Goal: Navigation & Orientation: Find specific page/section

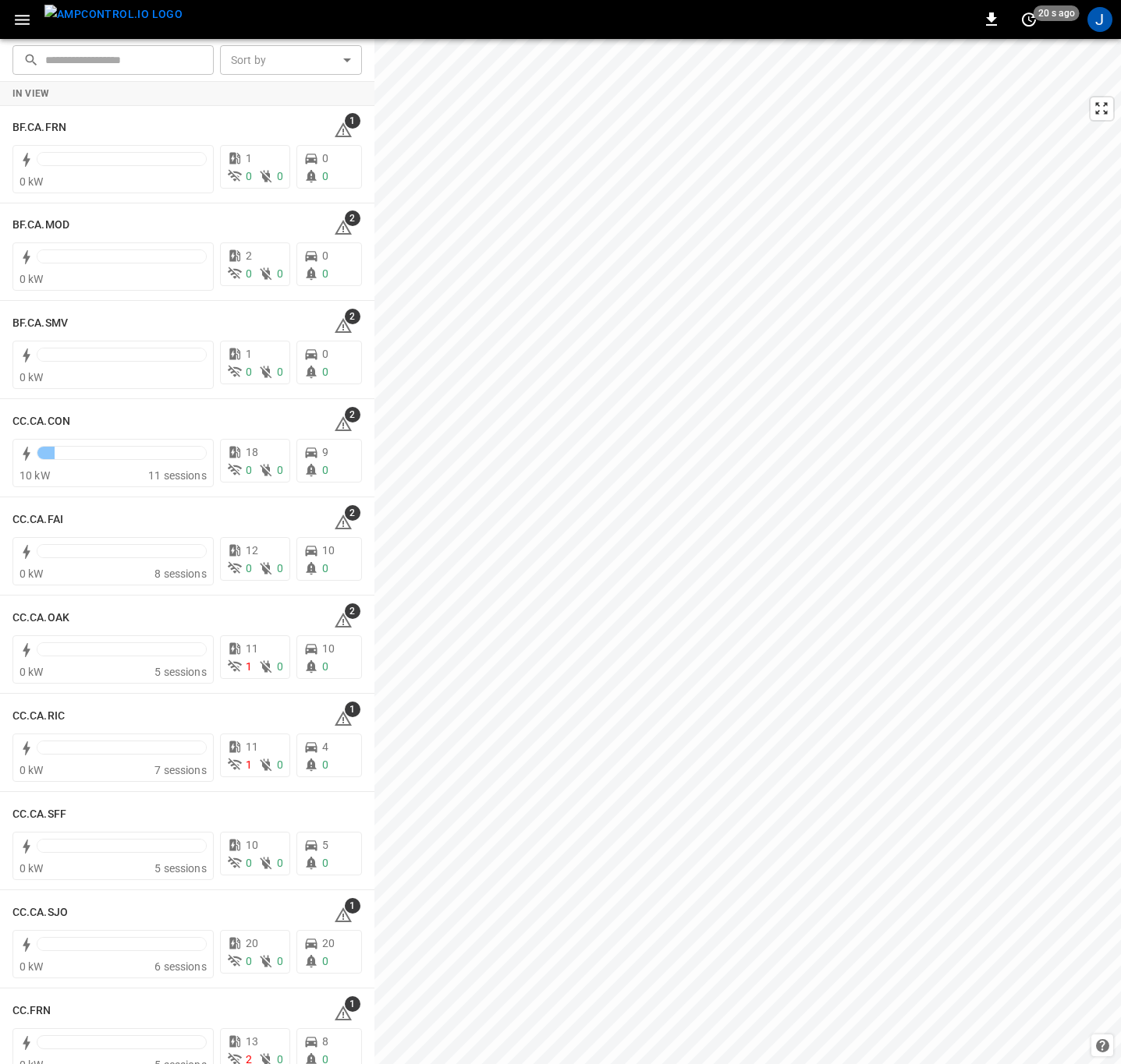
click at [30, 21] on icon "button" at bounding box center [22, 19] width 19 height 19
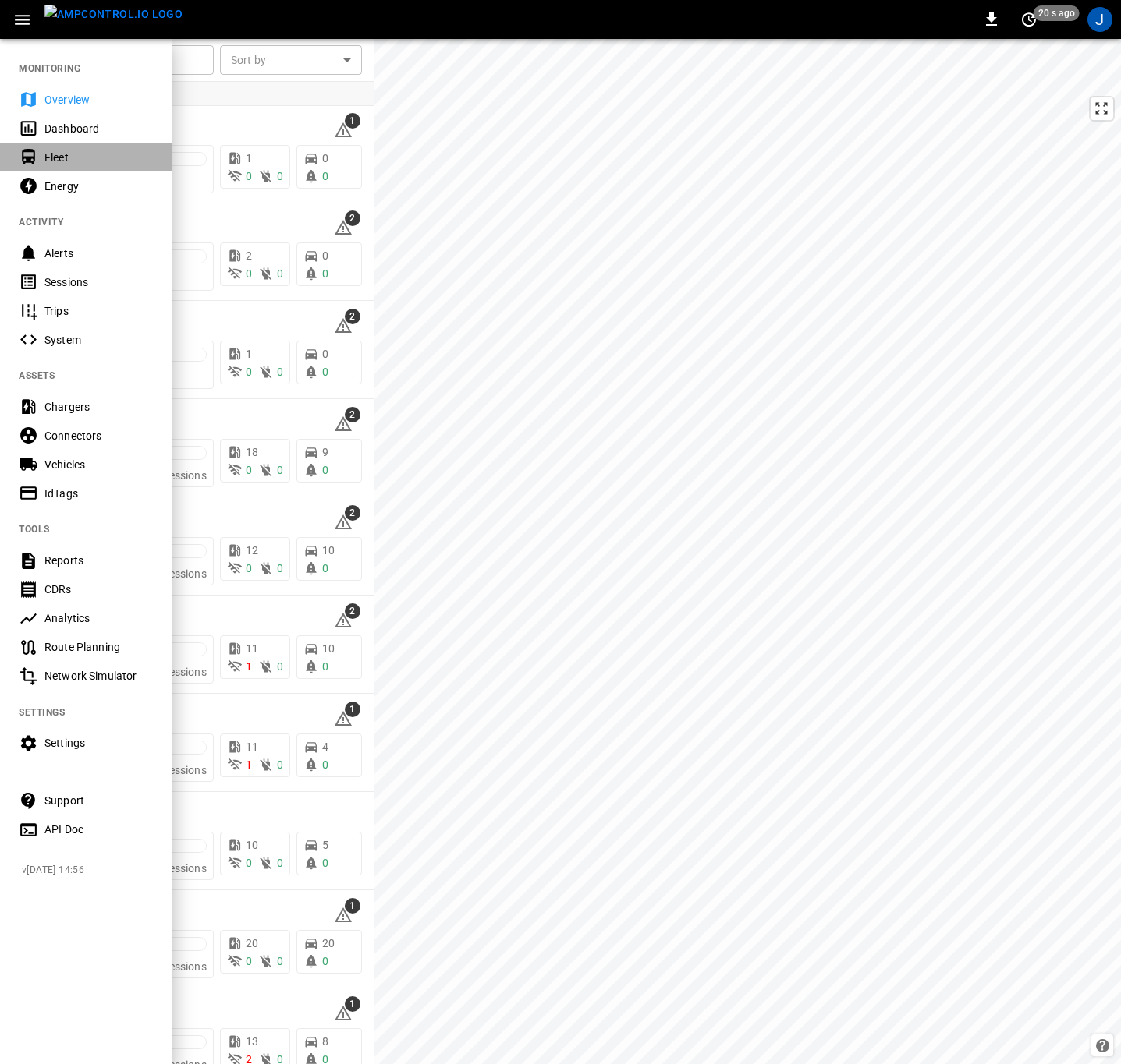
click at [66, 157] on div "Fleet" at bounding box center [99, 157] width 109 height 15
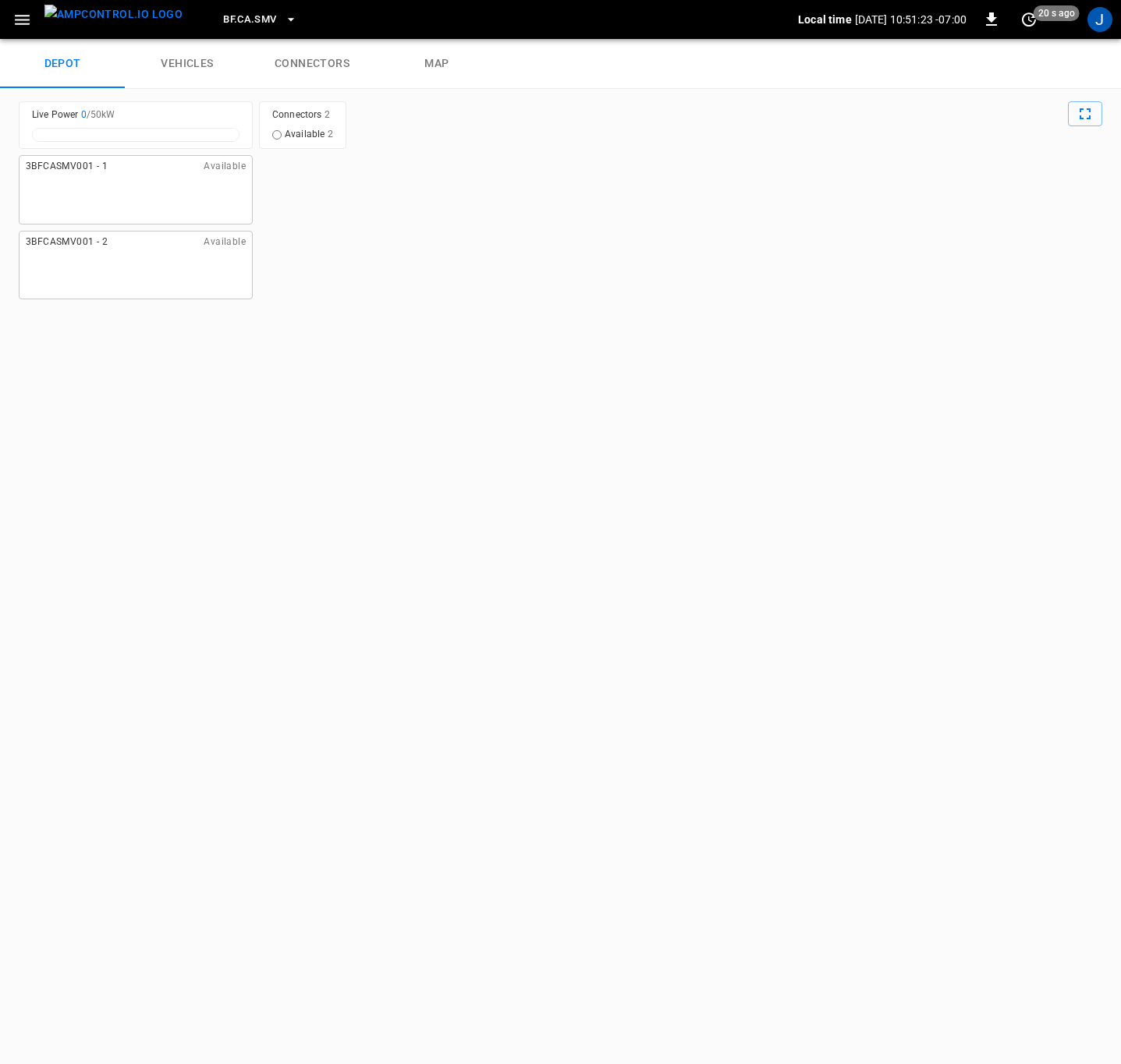
click at [283, 12] on icon "button" at bounding box center [290, 19] width 15 height 15
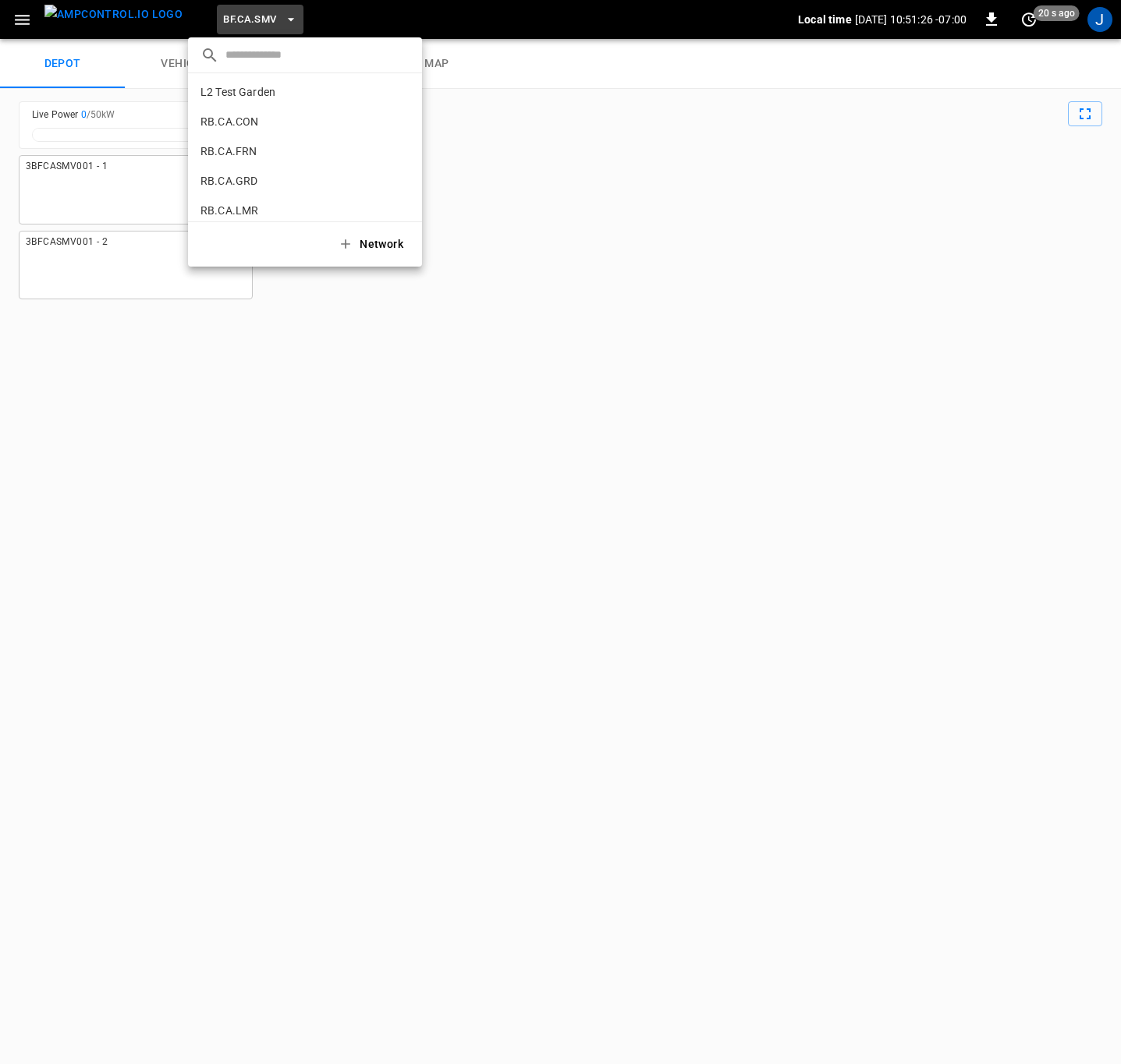
scroll to position [787, 0]
click at [243, 169] on p "RB.CA.GRD" at bounding box center [276, 166] width 152 height 15
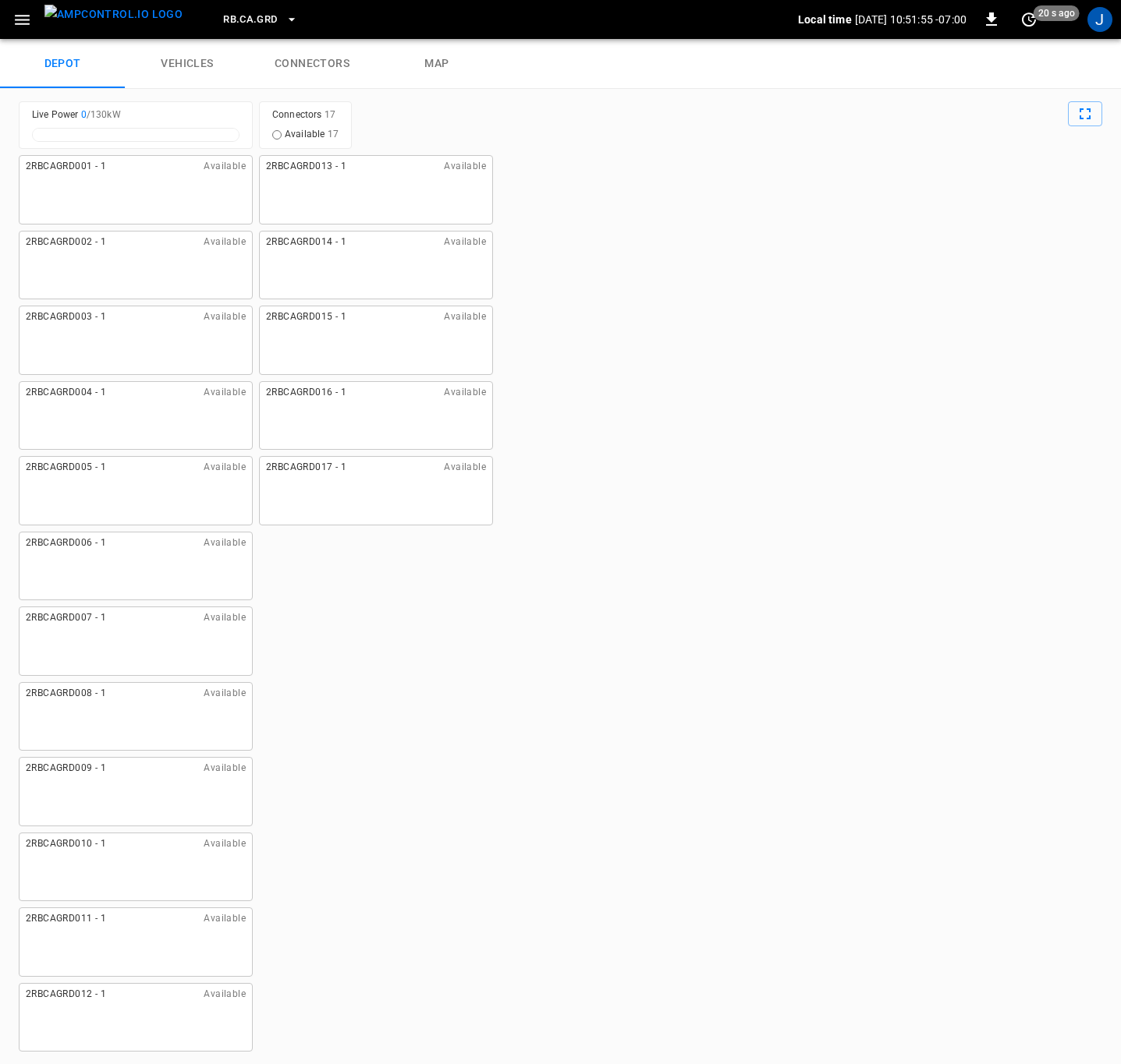
click at [24, 14] on icon "button" at bounding box center [22, 19] width 19 height 19
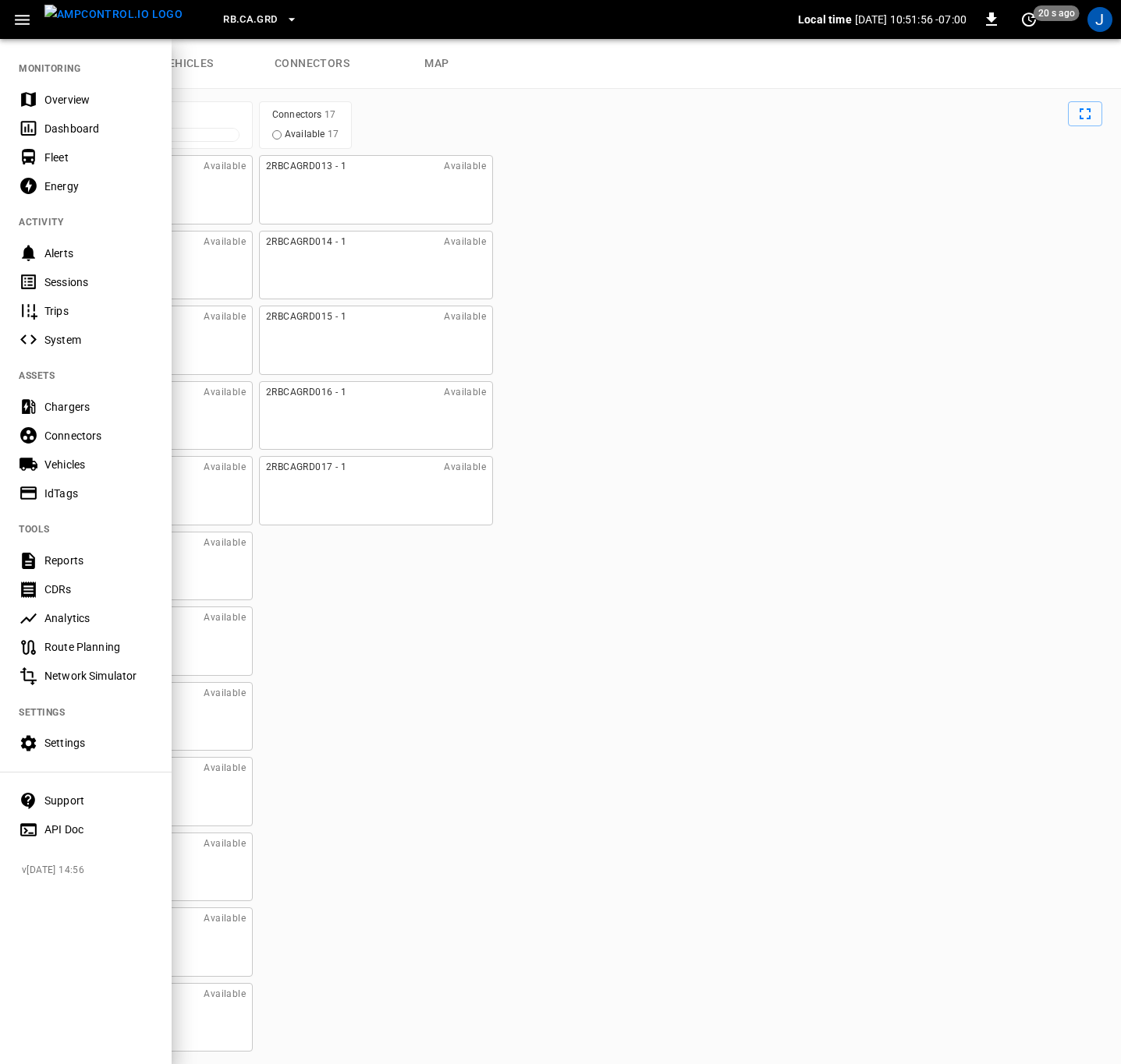
click at [58, 162] on div "Fleet" at bounding box center [99, 157] width 109 height 15
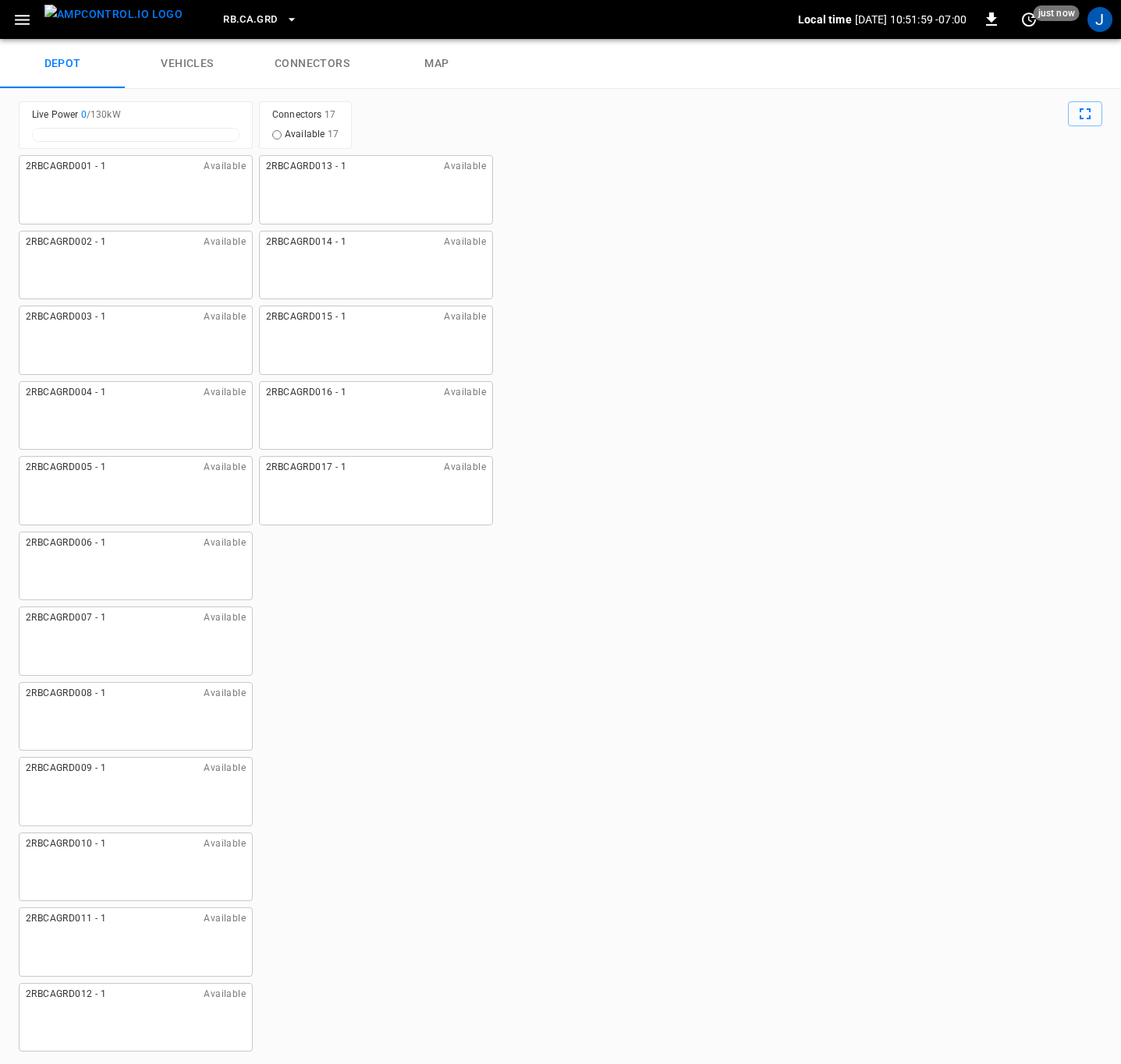
click at [328, 71] on link "connectors" at bounding box center [312, 64] width 125 height 50
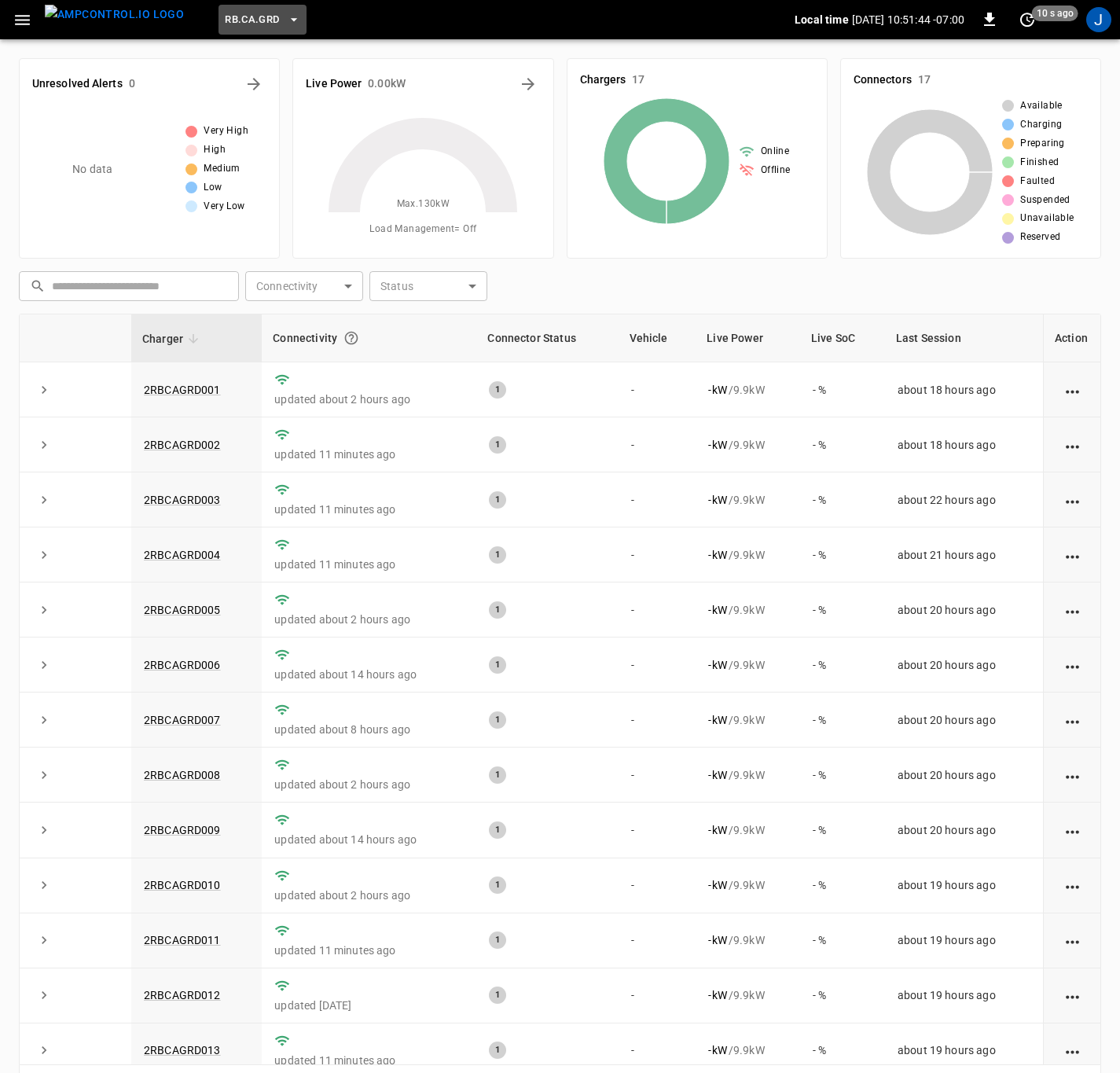
click at [286, 14] on icon "button" at bounding box center [293, 19] width 16 height 16
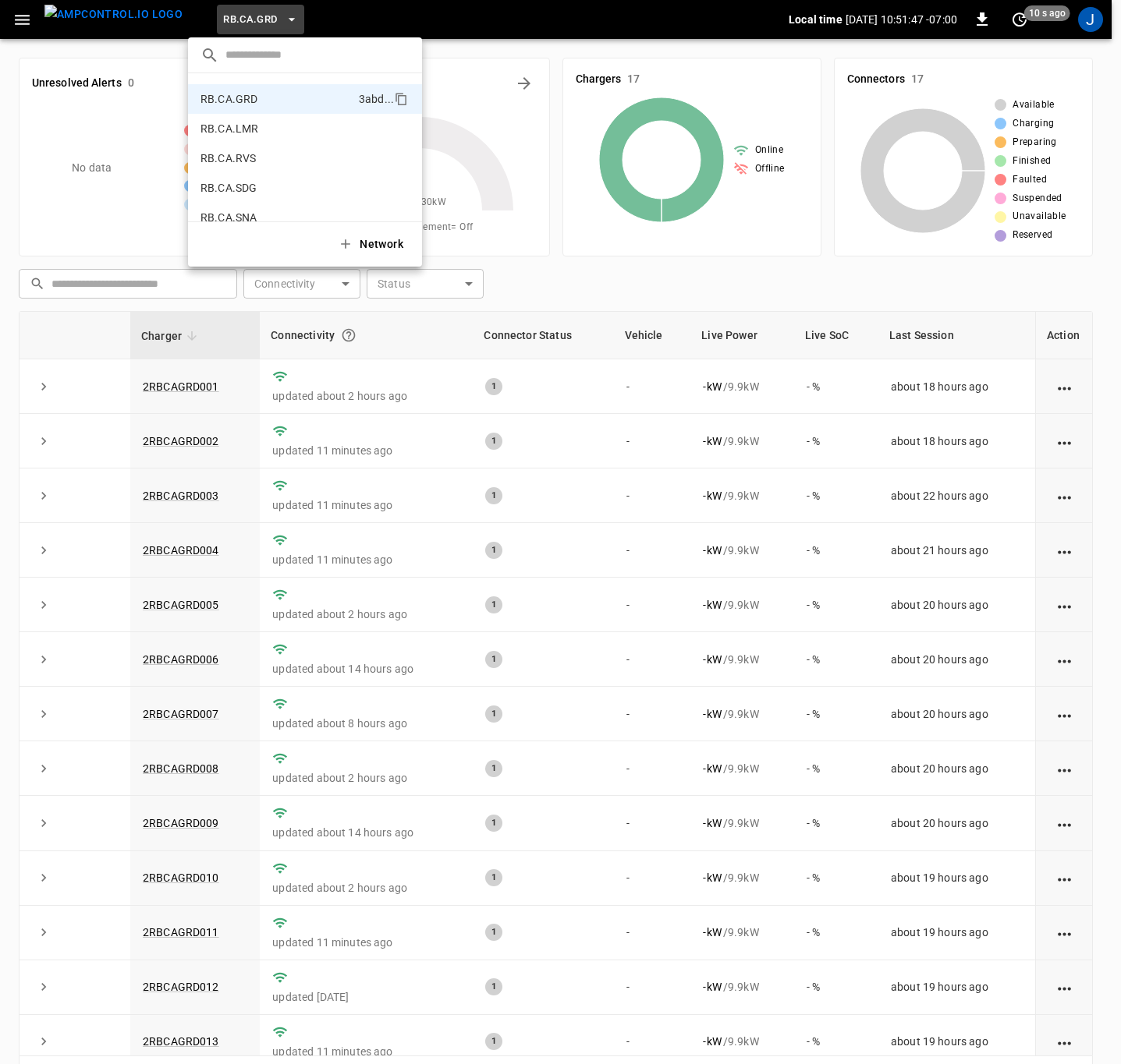
scroll to position [738, 0]
click at [244, 183] on p "RB.CA.FRN" at bounding box center [277, 186] width 154 height 15
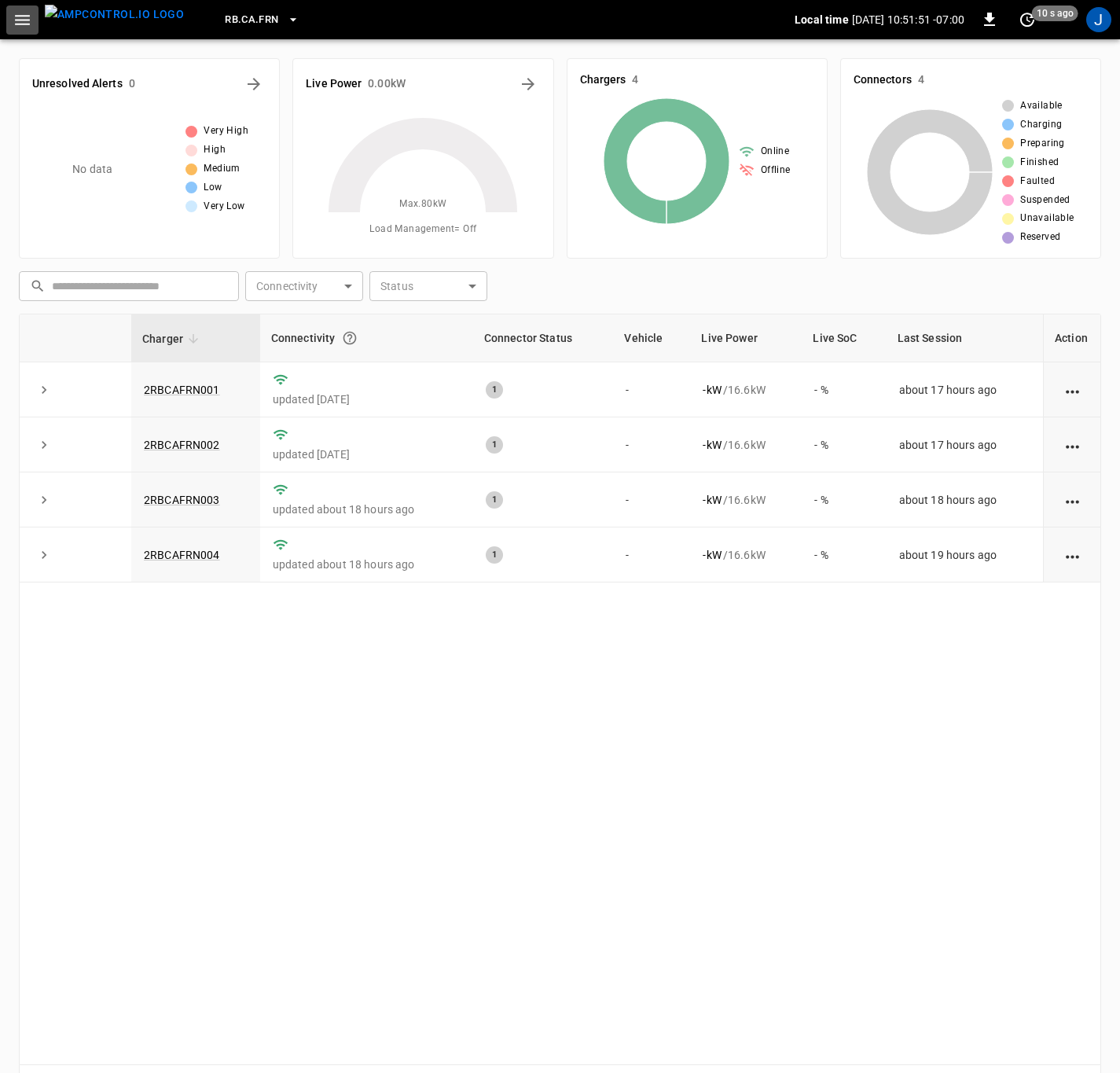
click at [21, 15] on icon "button" at bounding box center [22, 20] width 15 height 10
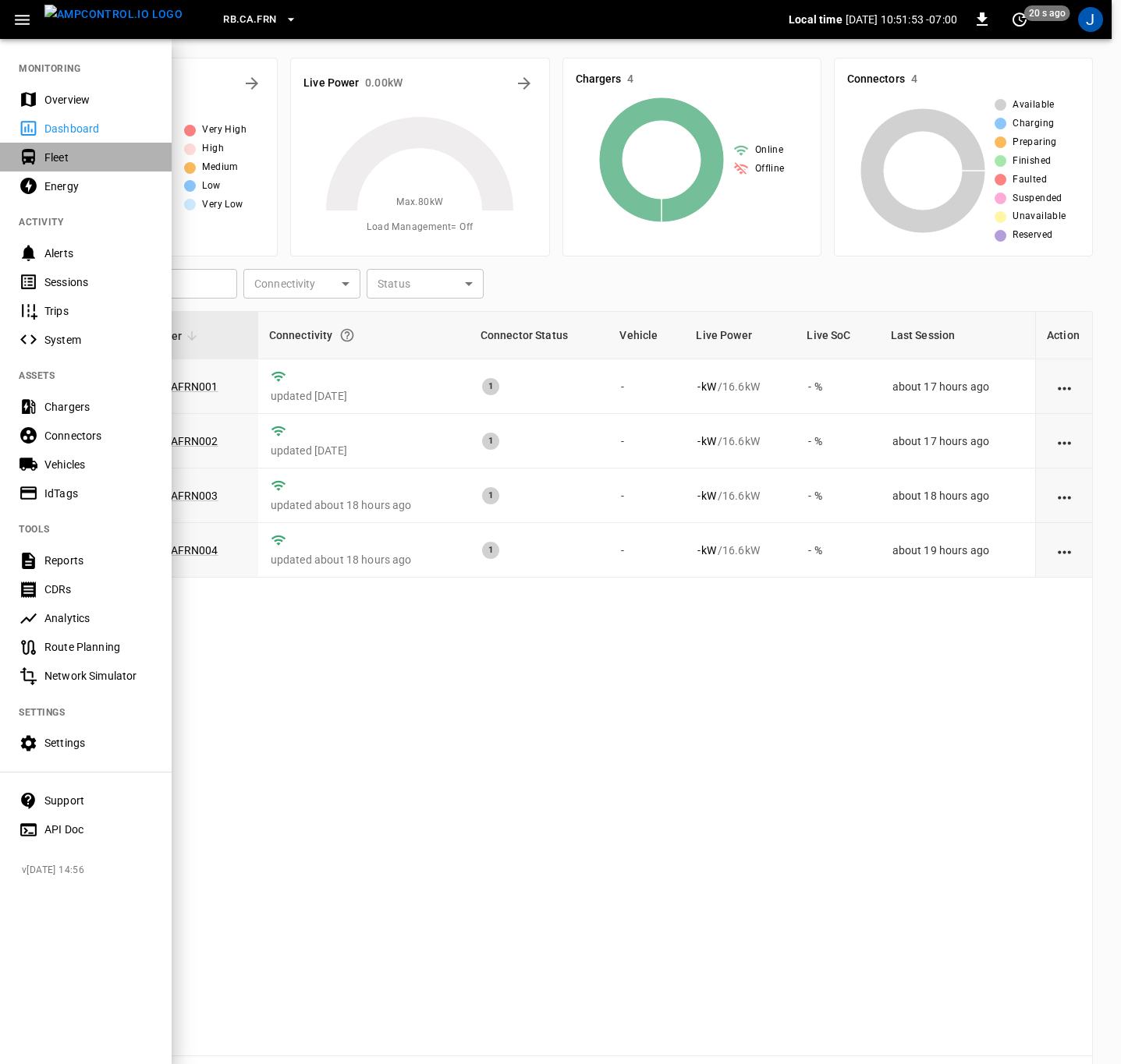
drag, startPoint x: 54, startPoint y: 152, endPoint x: 10, endPoint y: 152, distance: 44.0
click at [54, 152] on div "Fleet" at bounding box center [99, 157] width 109 height 15
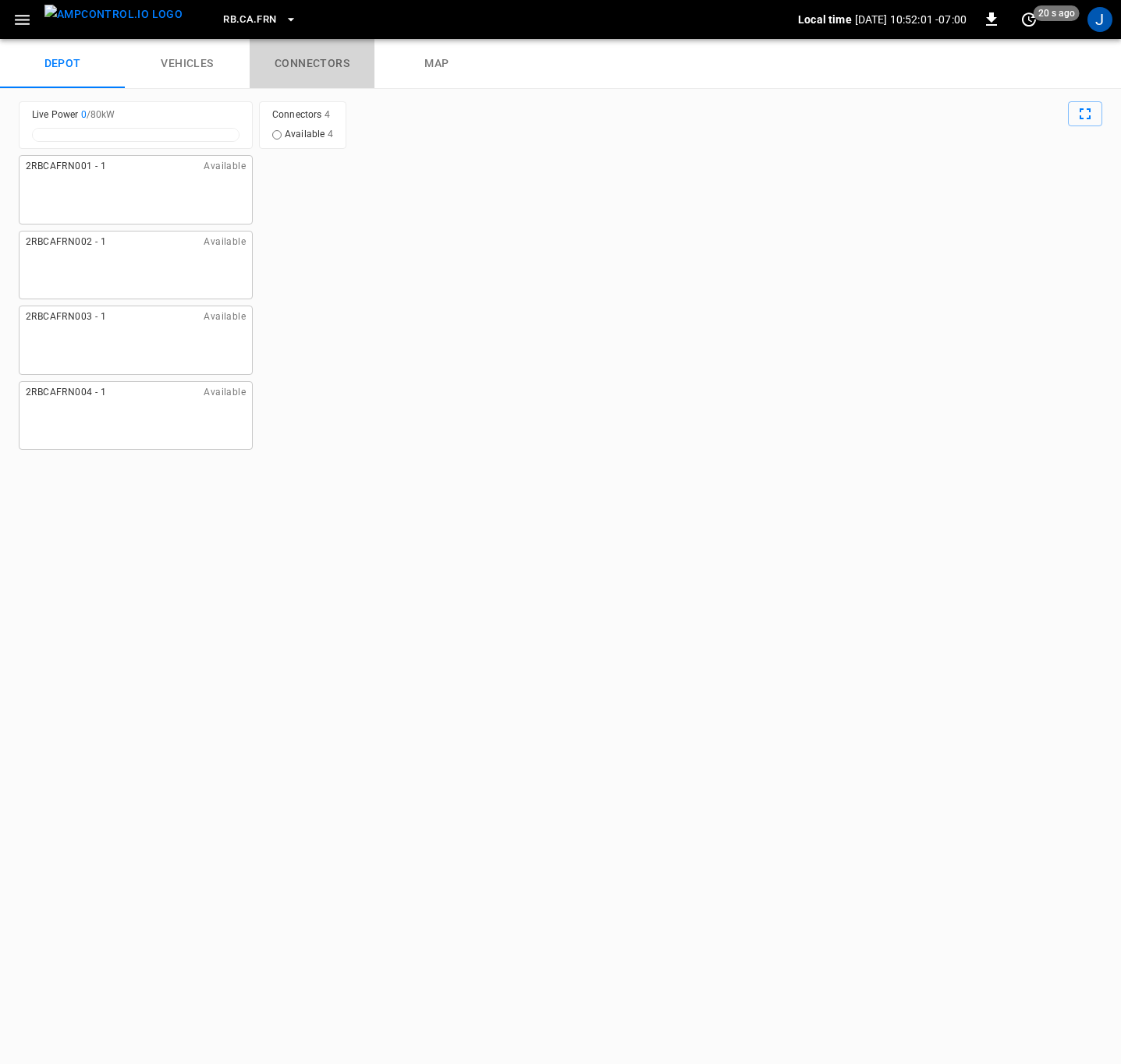
click at [319, 59] on link "connectors" at bounding box center [312, 64] width 125 height 50
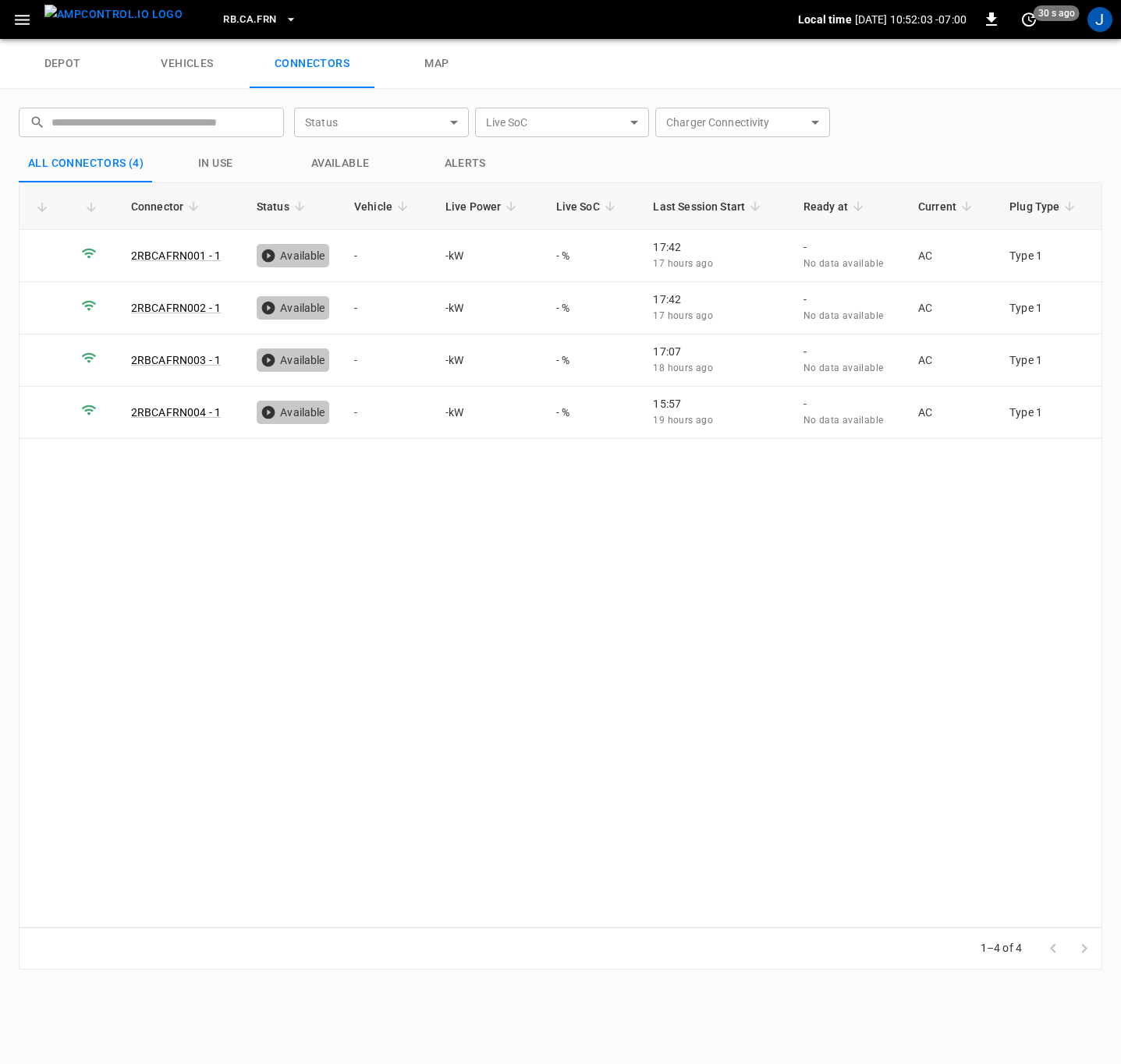
click at [287, 19] on icon "button" at bounding box center [290, 19] width 6 height 3
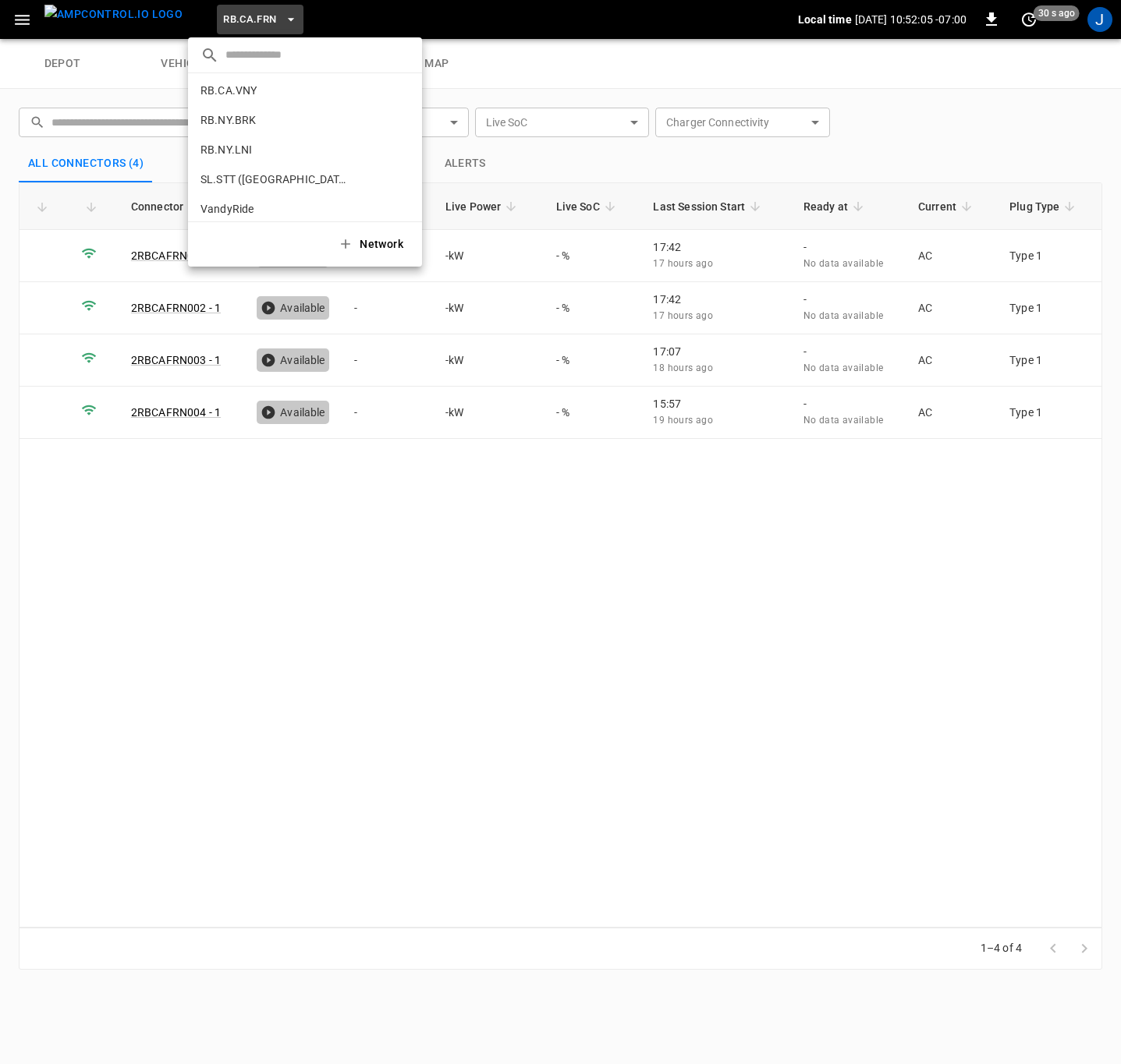
scroll to position [1049, 0]
click at [225, 112] on p "RB.NY.BRK" at bounding box center [277, 112] width 152 height 15
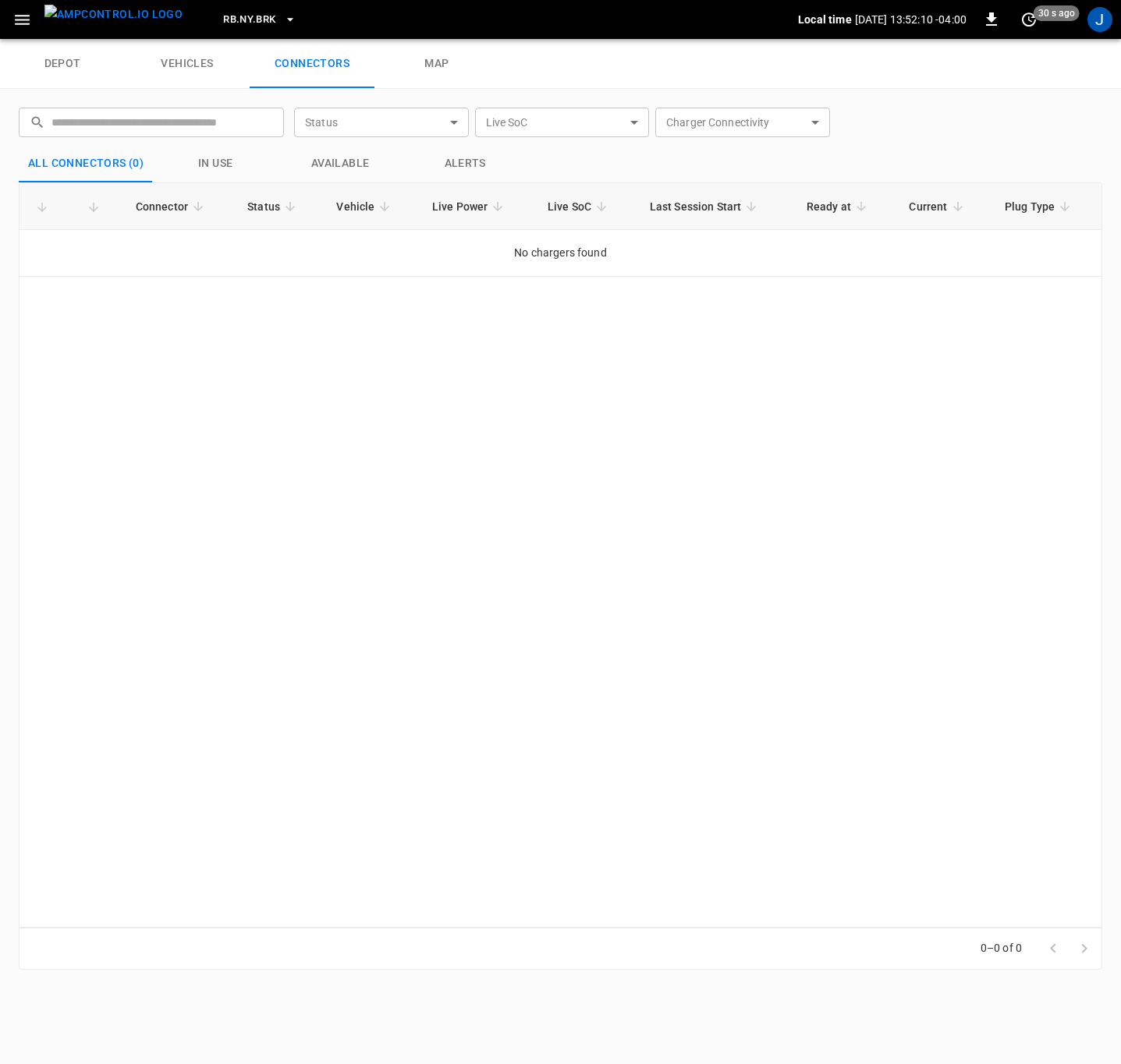
click at [286, 19] on icon "button" at bounding box center [290, 19] width 6 height 3
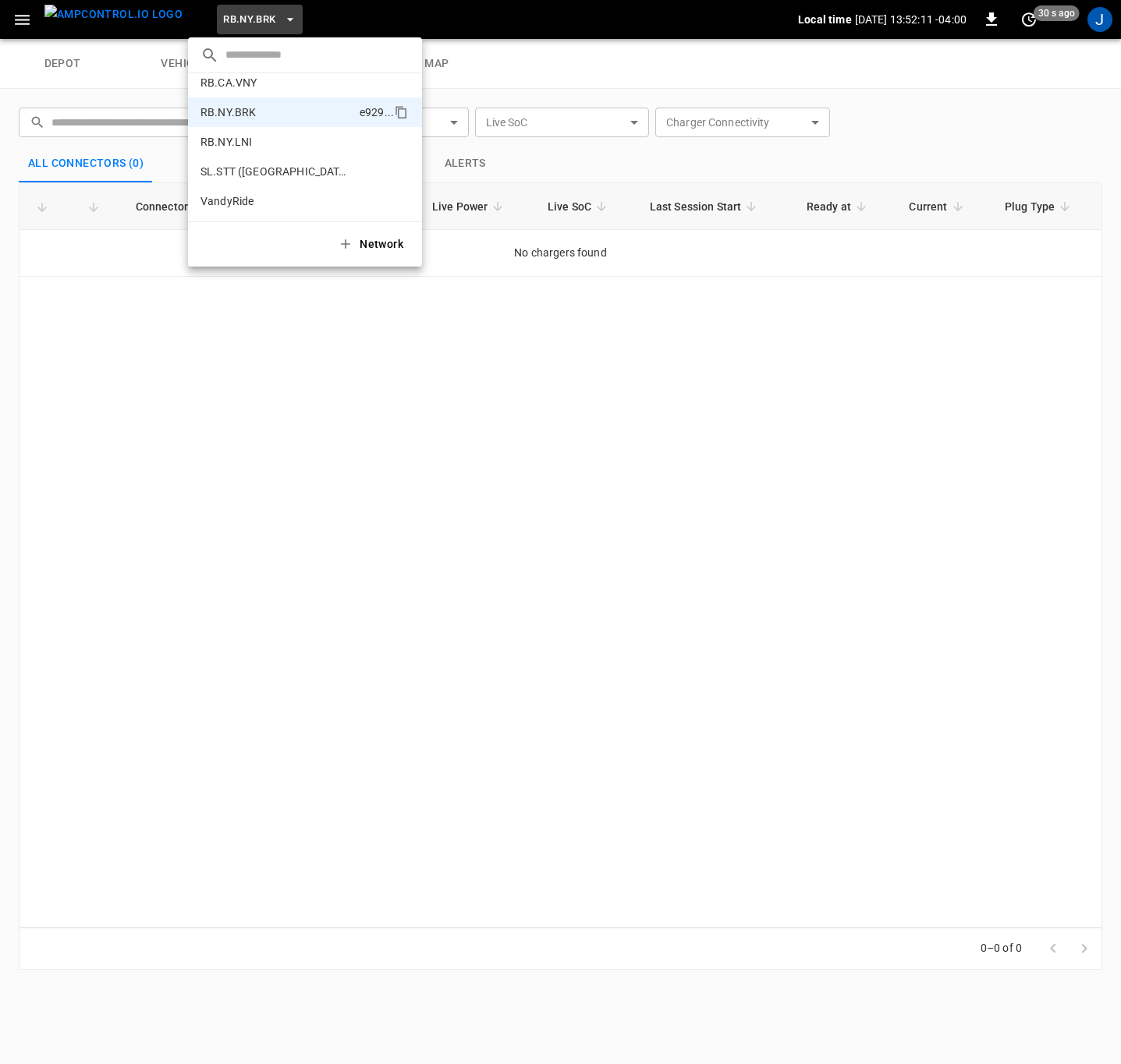
click at [222, 145] on p "RB.NY.LNI" at bounding box center [276, 141] width 152 height 15
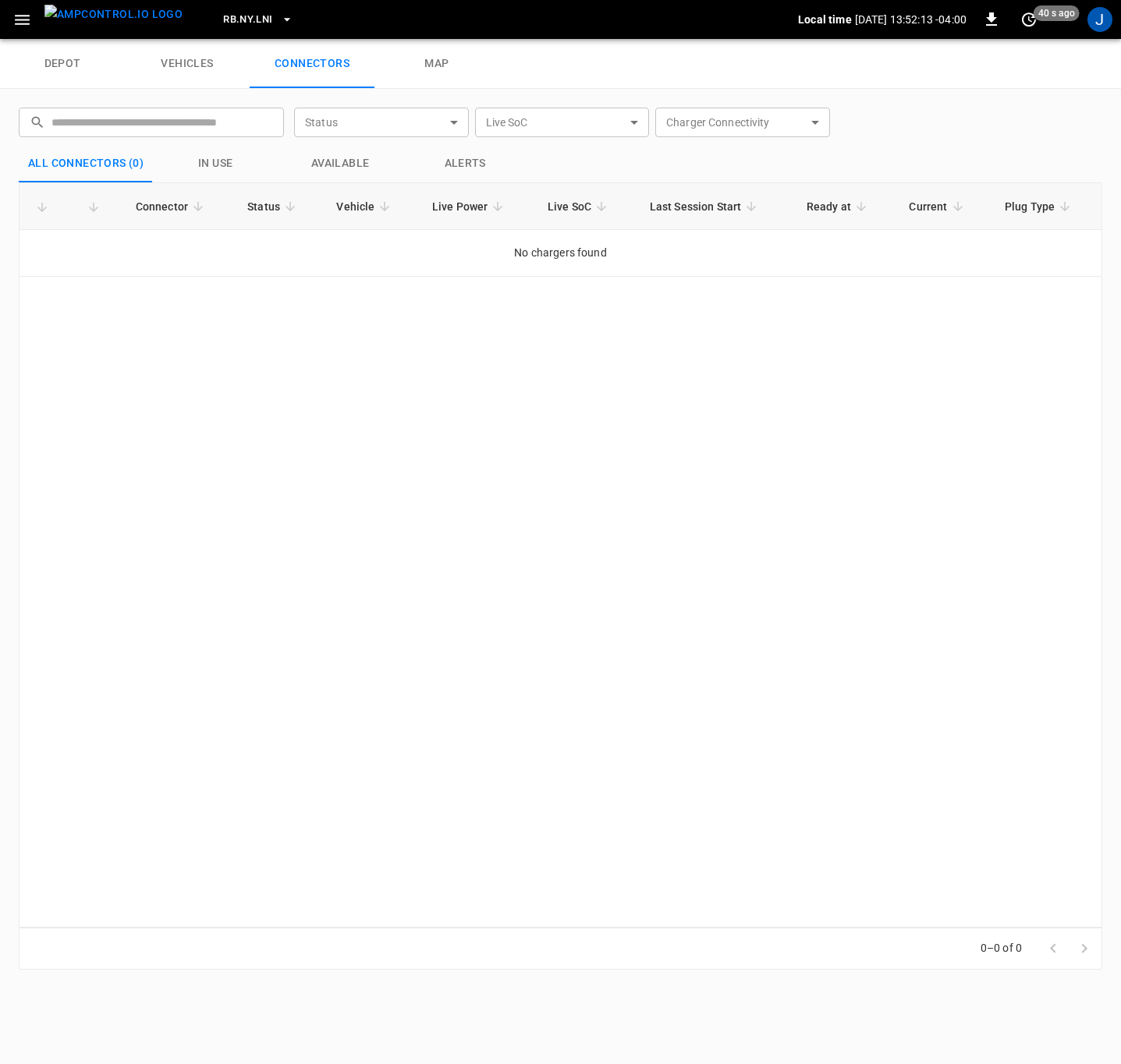
click at [279, 15] on icon "button" at bounding box center [286, 19] width 15 height 15
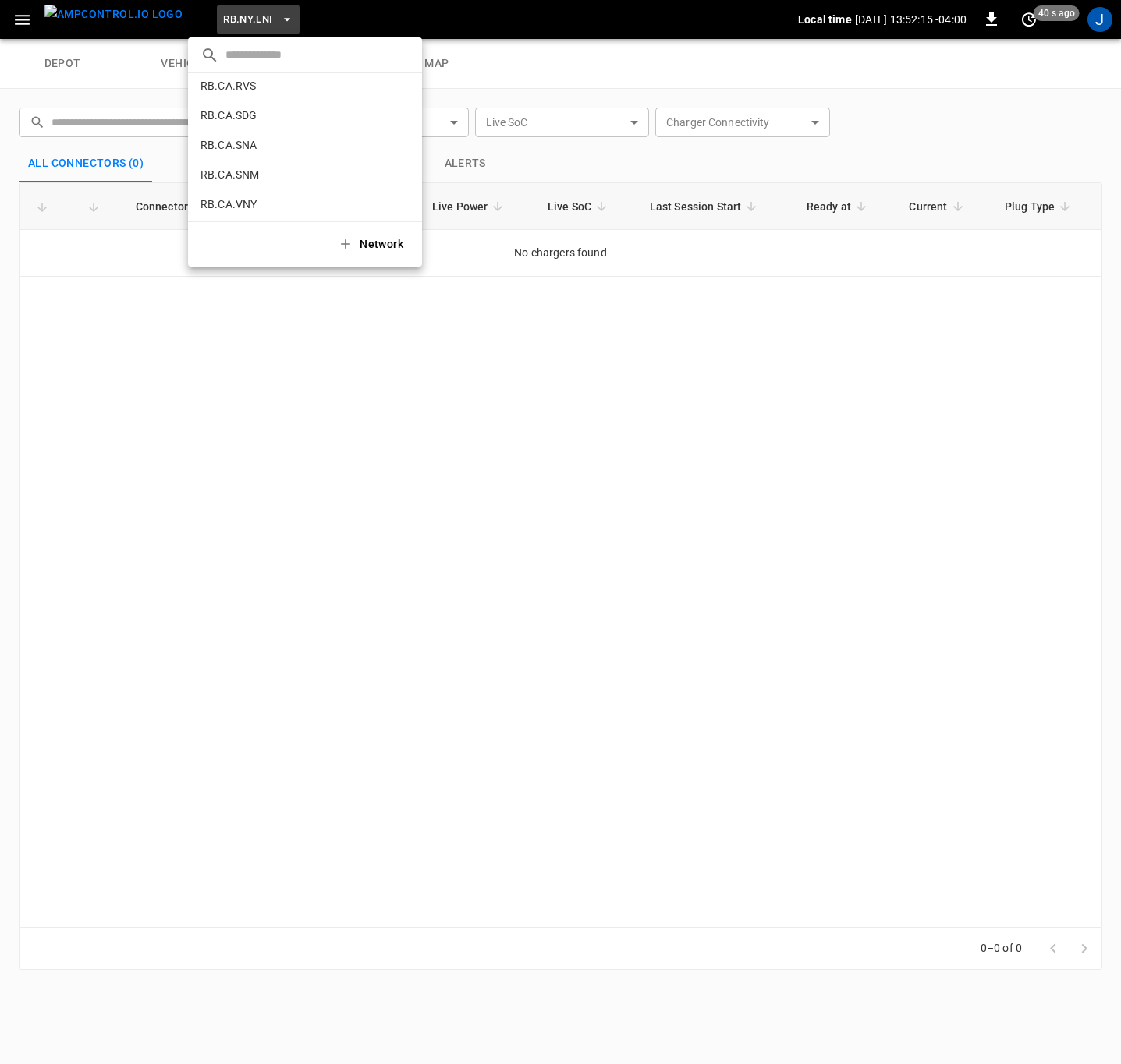
scroll to position [815, 0]
click at [238, 110] on p "RB.CA.FRN" at bounding box center [277, 109] width 154 height 15
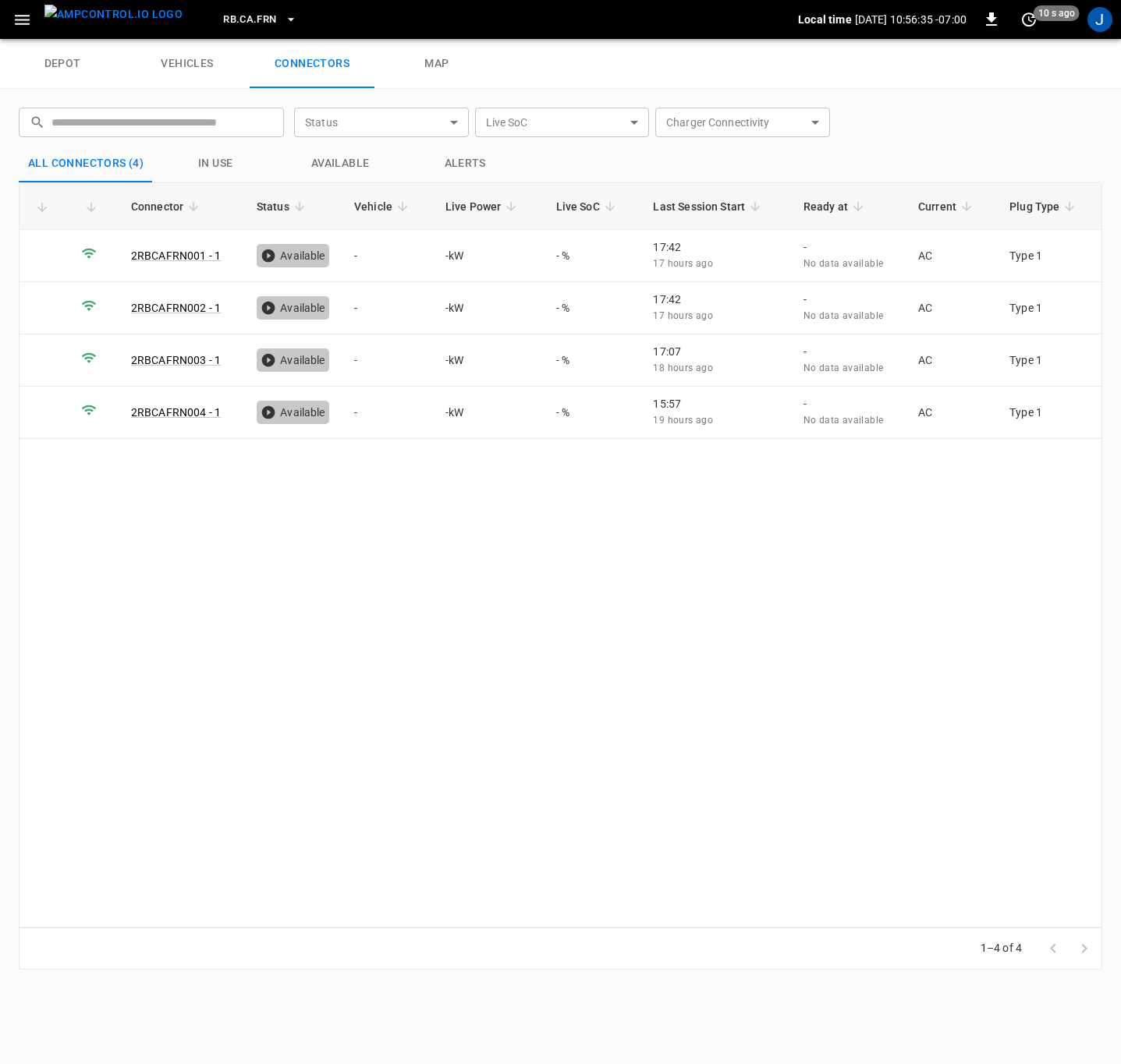
click at [283, 15] on icon "button" at bounding box center [290, 19] width 15 height 15
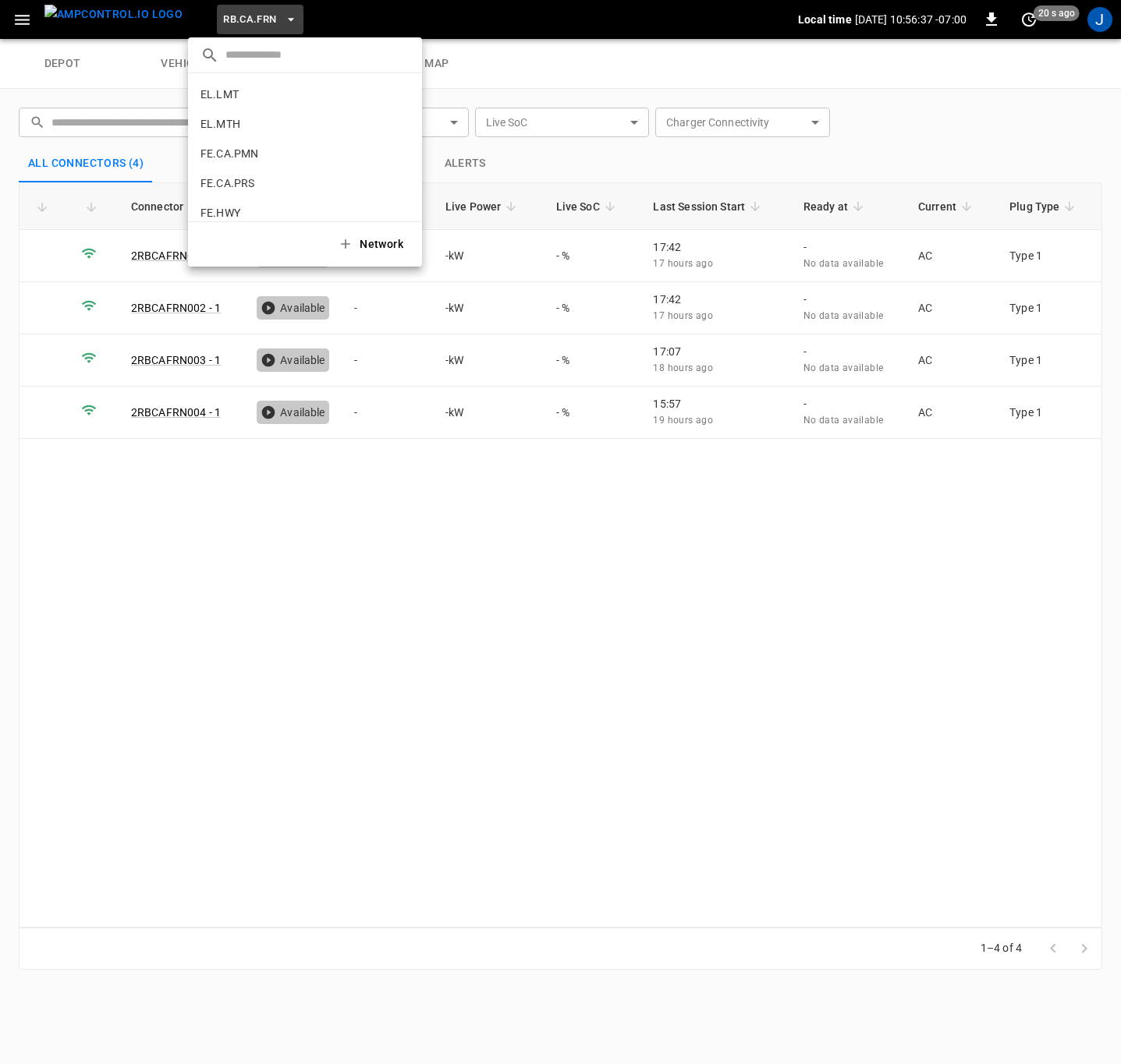
scroll to position [475, 0]
click at [366, 628] on div at bounding box center [560, 532] width 1121 height 1064
